Goal: Complete application form: Complete application form

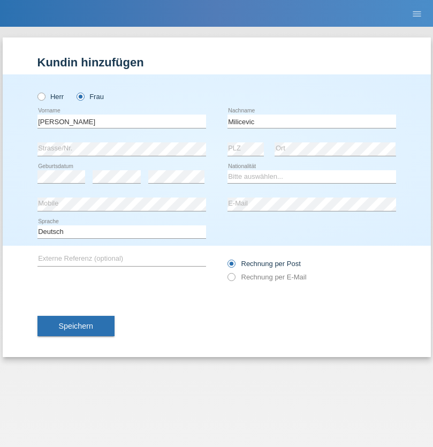
type input "Milicevic"
select select "CH"
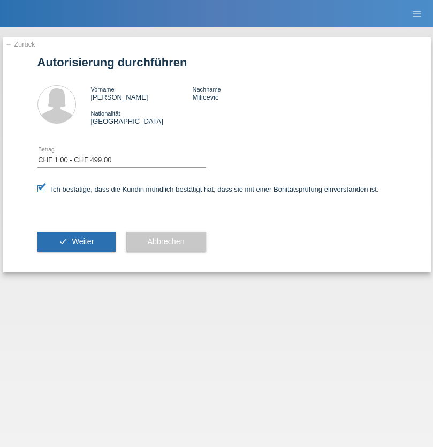
select select "1"
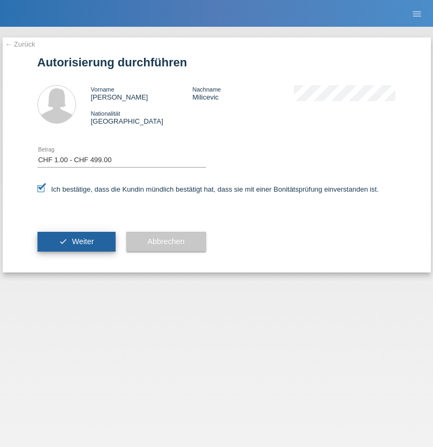
click at [76, 242] on span "Weiter" at bounding box center [83, 241] width 22 height 9
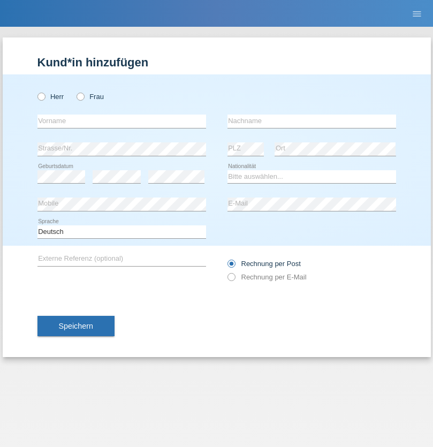
radio input "true"
click at [122, 121] on input "text" at bounding box center [121, 121] width 169 height 13
type input "Stephan"
click at [312, 121] on input "text" at bounding box center [312, 121] width 169 height 13
type input "Gross"
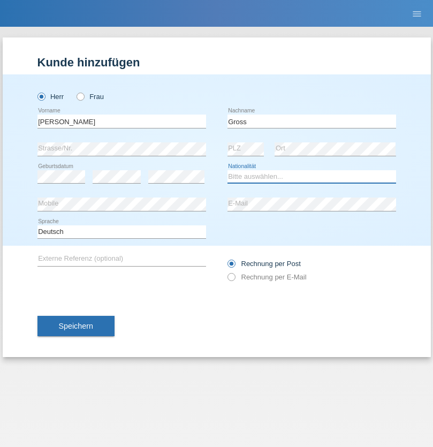
select select "CH"
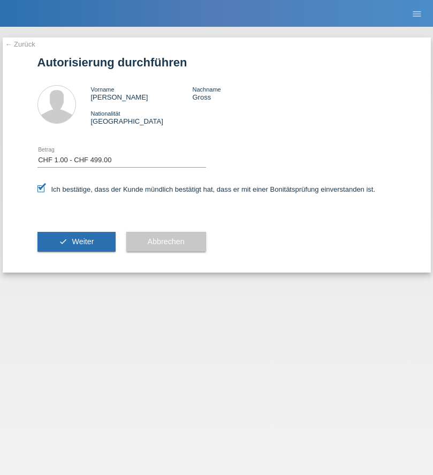
select select "1"
click at [76, 242] on span "Weiter" at bounding box center [83, 241] width 22 height 9
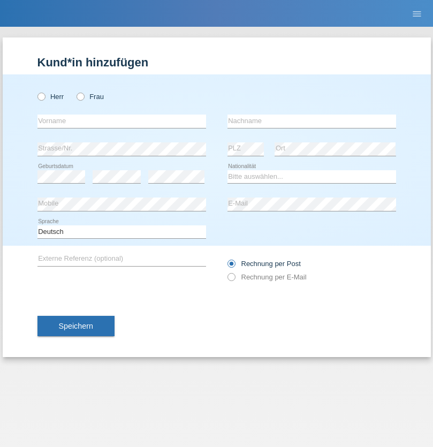
radio input "true"
click at [122, 121] on input "text" at bounding box center [121, 121] width 169 height 13
type input "Alessandro"
click at [312, 121] on input "text" at bounding box center [312, 121] width 169 height 13
type input "Galimberti"
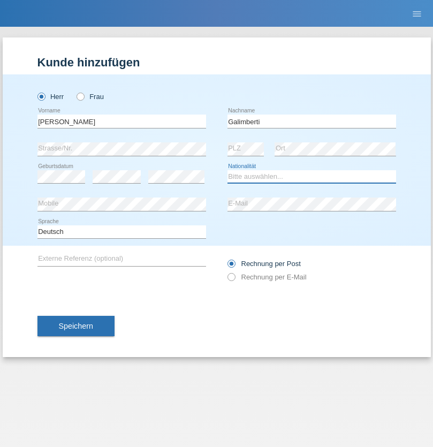
select select "CH"
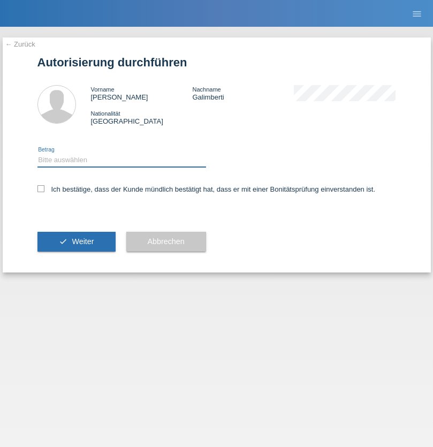
select select "1"
checkbox input "true"
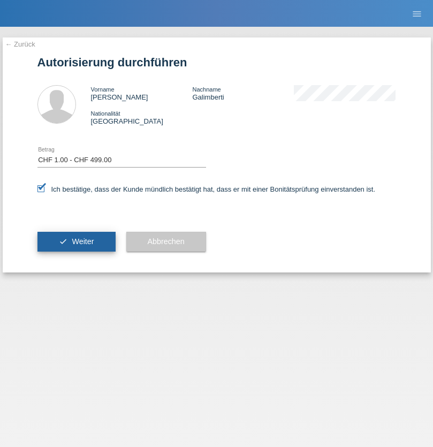
click at [76, 242] on span "Weiter" at bounding box center [83, 241] width 22 height 9
